Goal: Task Accomplishment & Management: Complete application form

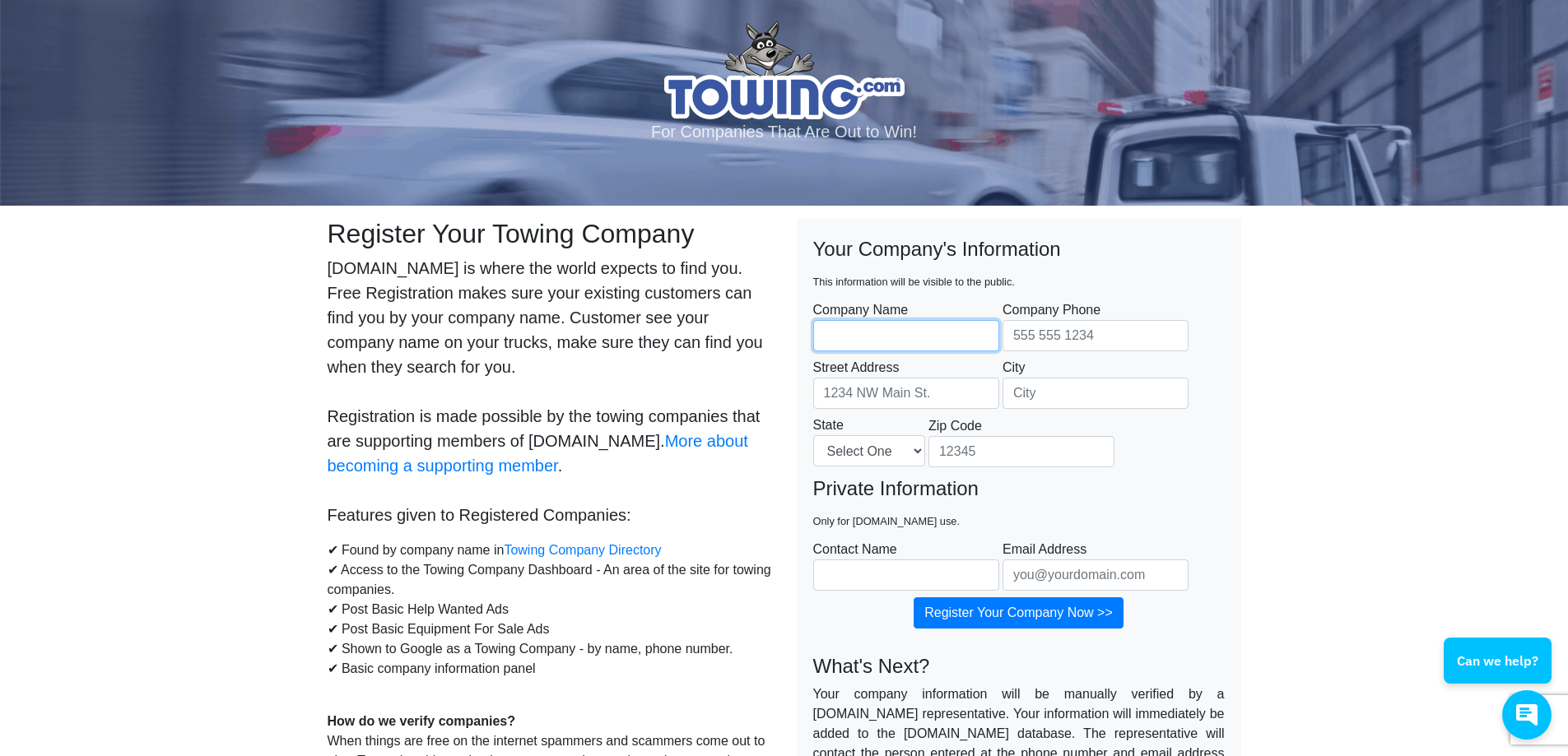
click at [915, 329] on input "Company Name" at bounding box center [906, 335] width 186 height 32
type input "[PERSON_NAME] Auto and Towing LLC"
click at [1029, 349] on input "Company Phone" at bounding box center [1096, 335] width 186 height 32
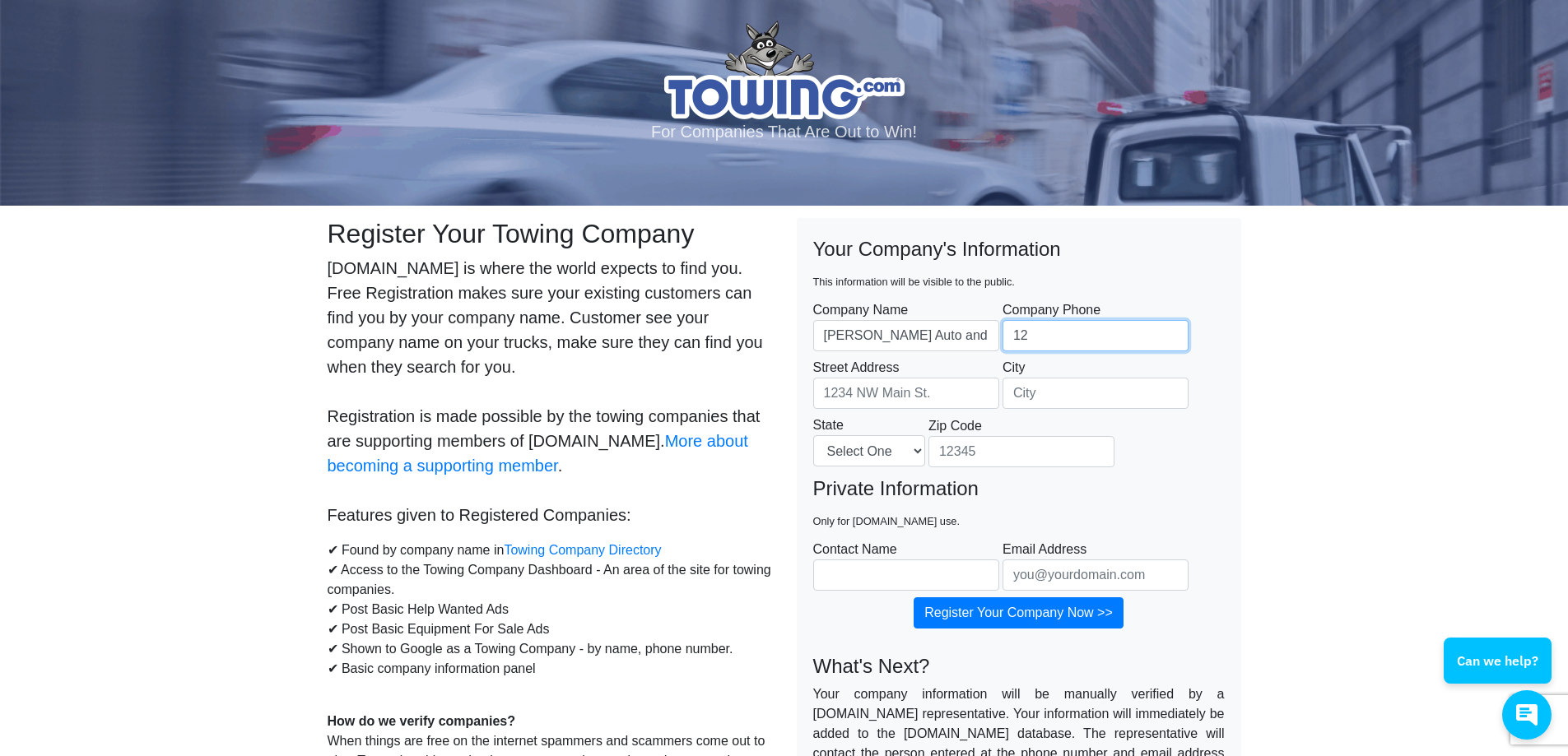
type input "1"
type input "2627635155"
click at [945, 384] on input "Street Address" at bounding box center [906, 393] width 186 height 32
type input "[STREET_ADDRESS]"
type input "[GEOGRAPHIC_DATA]"
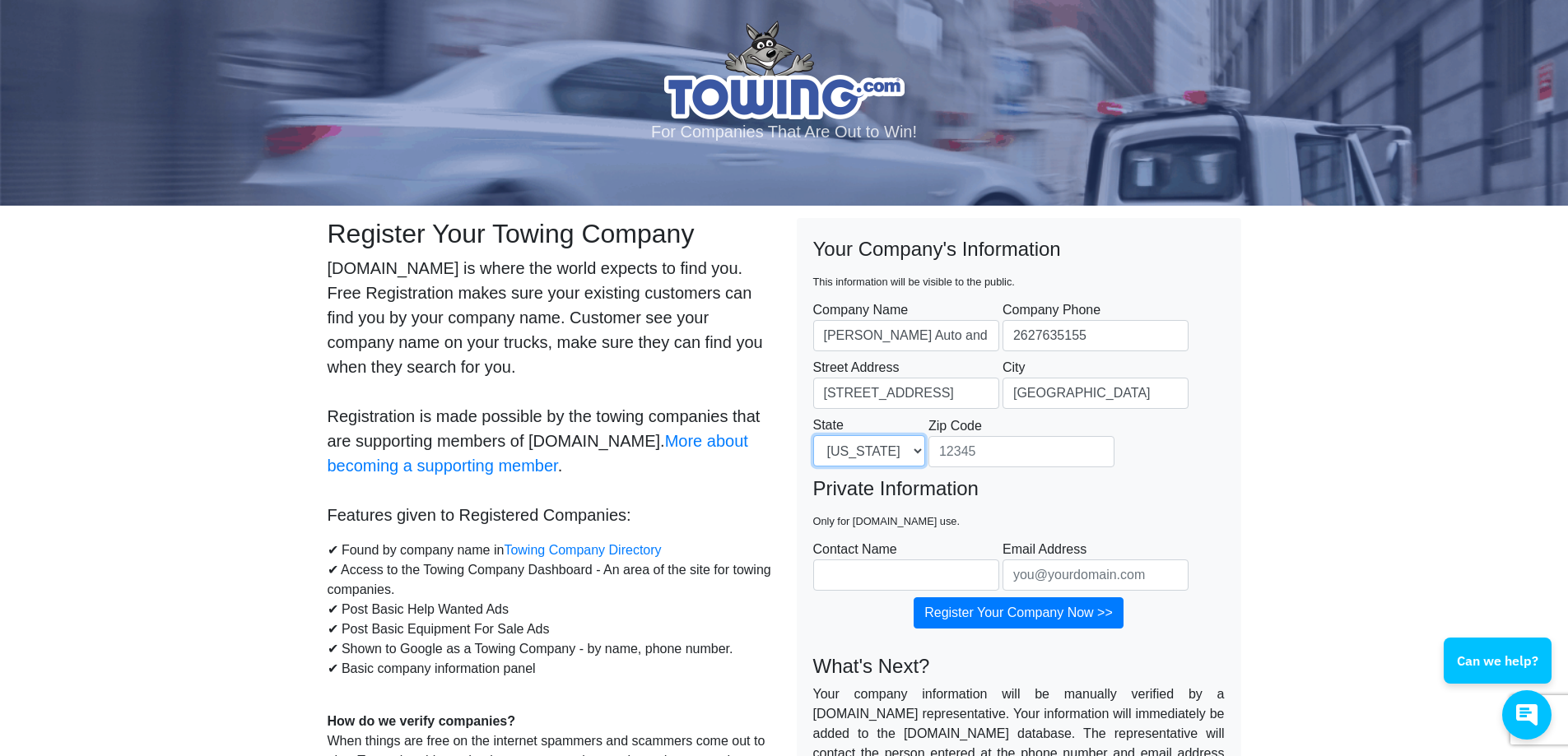
select select "WI"
type input "53105"
type input "[PERSON_NAME]"
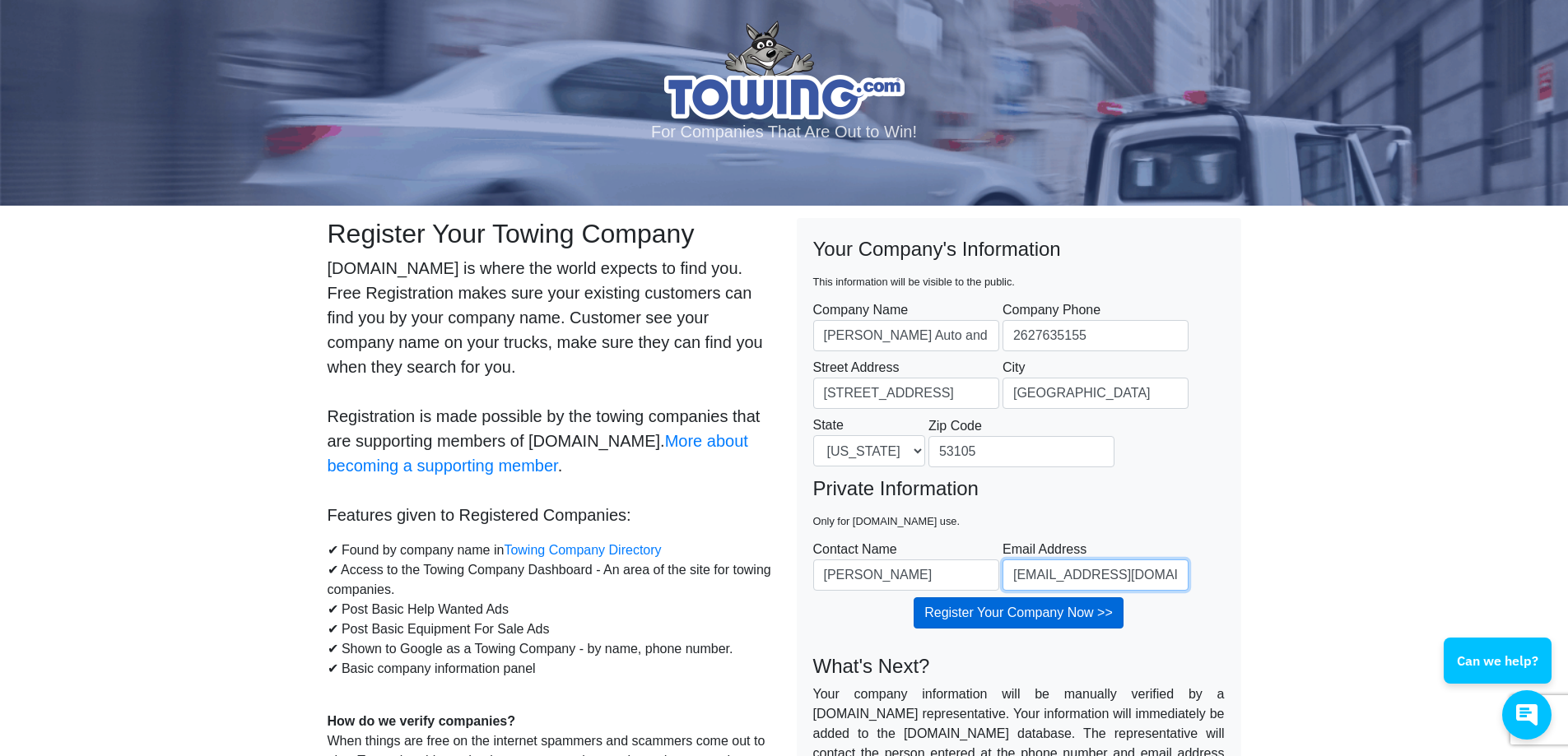
type input "[EMAIL_ADDRESS][DOMAIN_NAME]"
click at [1005, 618] on input "Register Your Company Now >>" at bounding box center [1018, 612] width 210 height 32
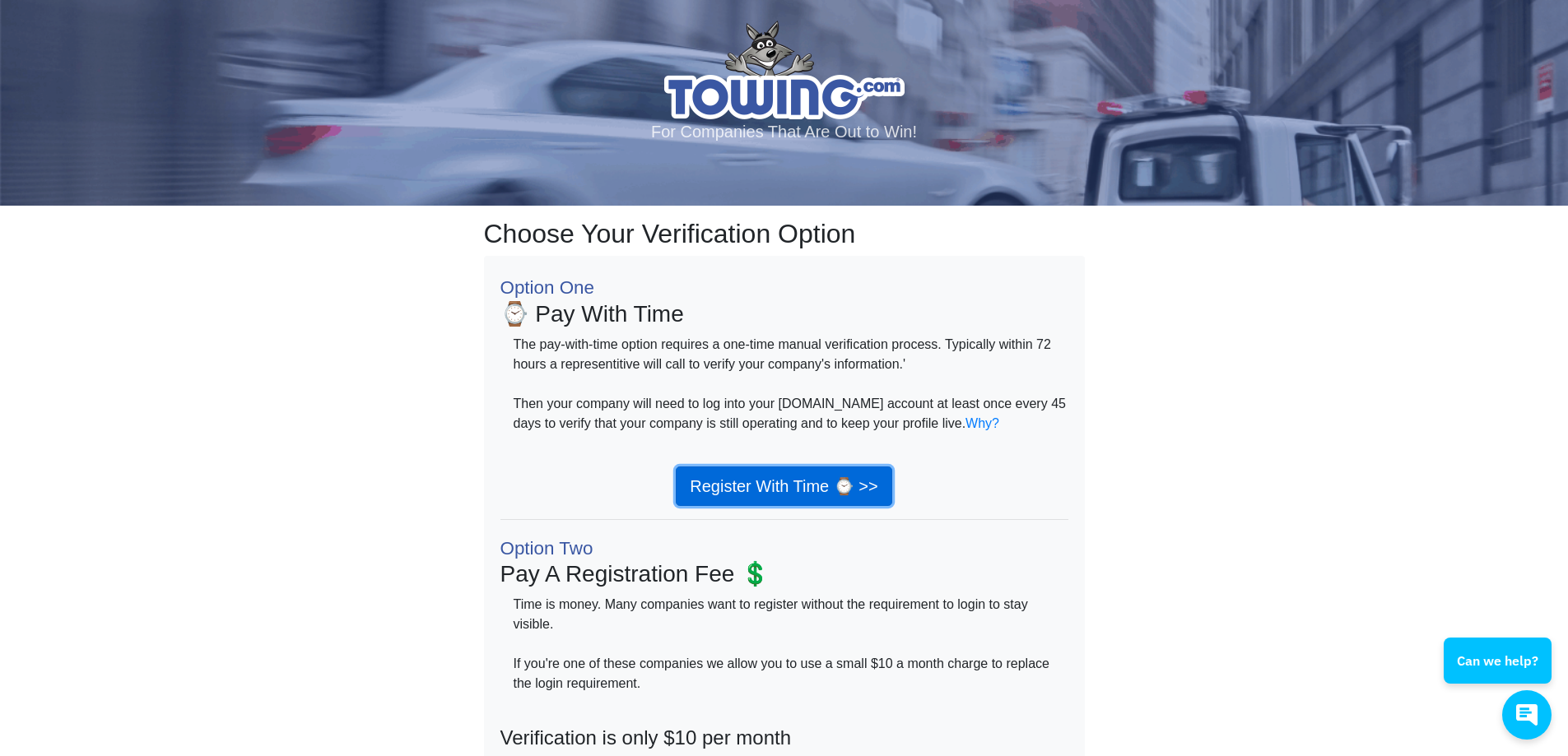
click at [759, 480] on link "Register With Time ⌚ >>" at bounding box center [783, 487] width 216 height 40
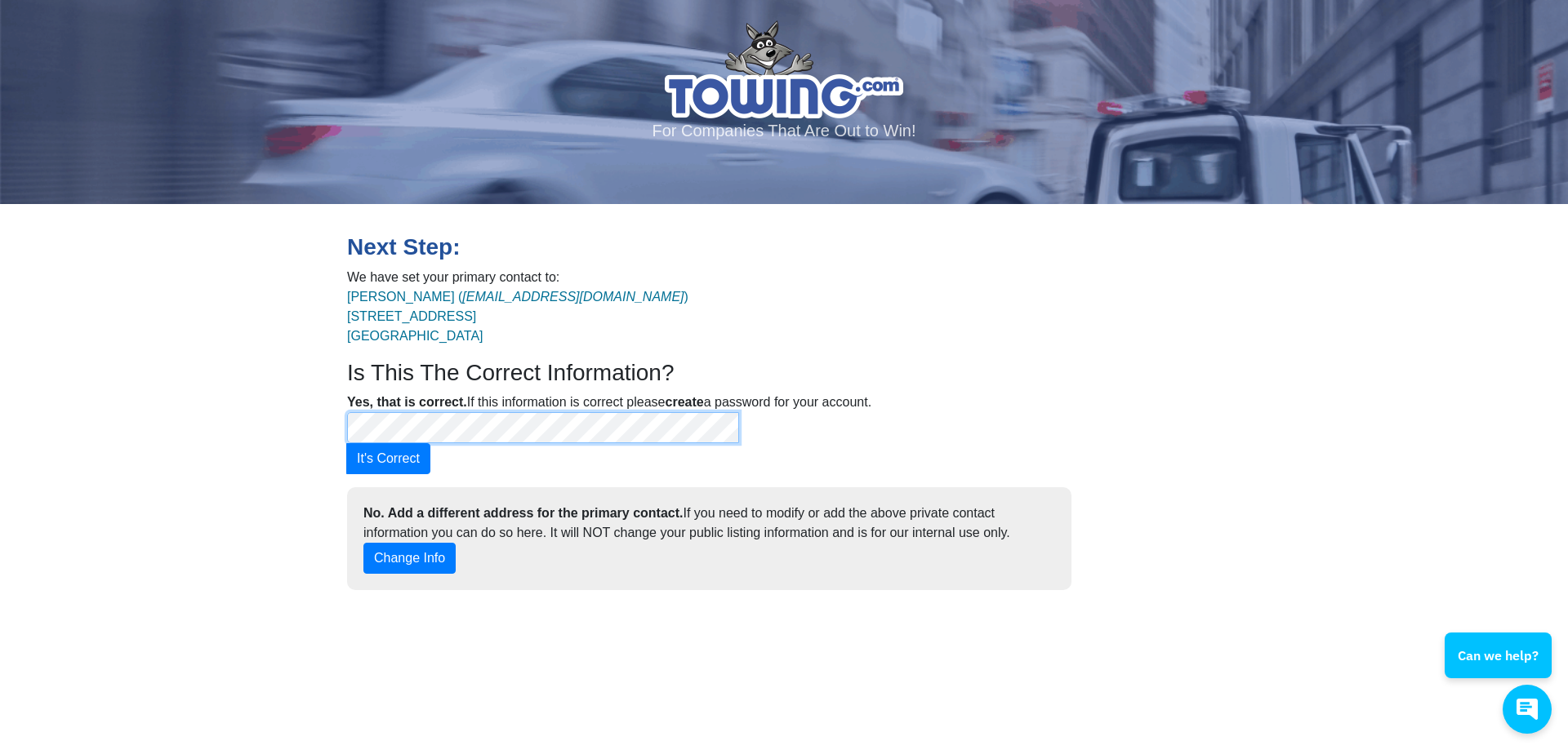
click at [194, 427] on body "For Companies That Are Out to Win! Next Step: We have set your primary contact …" at bounding box center [784, 303] width 1568 height 607
click at [430, 444] on button "It's Correct" at bounding box center [388, 459] width 84 height 31
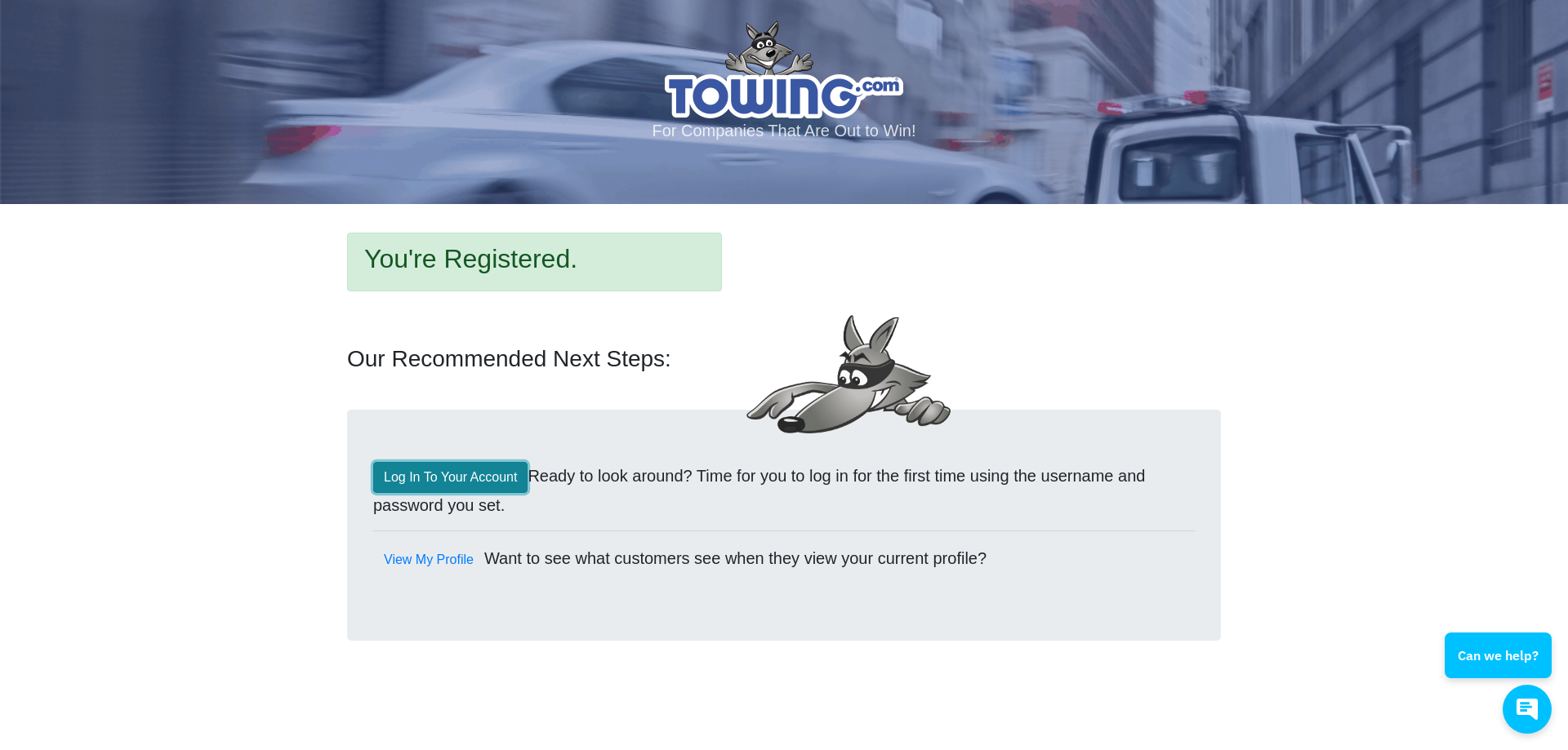
click at [489, 487] on link "Log In To Your Account" at bounding box center [450, 478] width 154 height 31
